Goal: Task Accomplishment & Management: Manage account settings

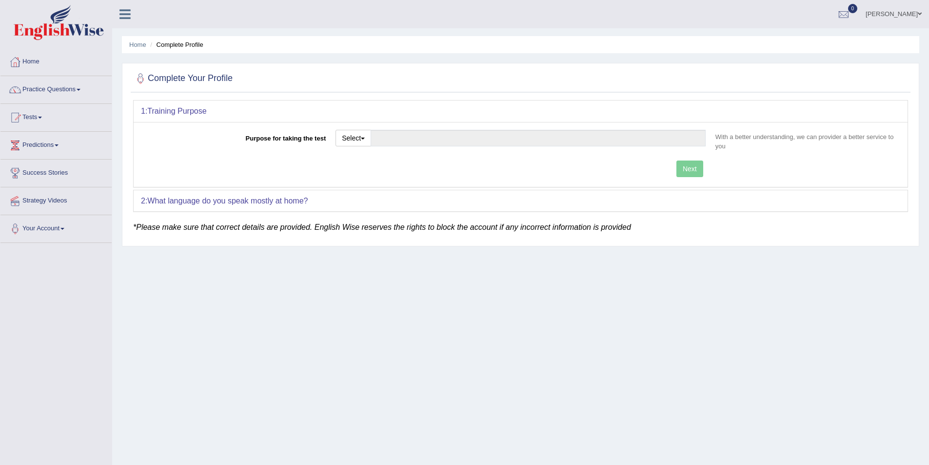
click at [911, 15] on link "Luckyna Shrestha" at bounding box center [893, 12] width 71 height 25
click at [868, 123] on link "Log out" at bounding box center [875, 127] width 105 height 22
